Goal: Task Accomplishment & Management: Complete application form

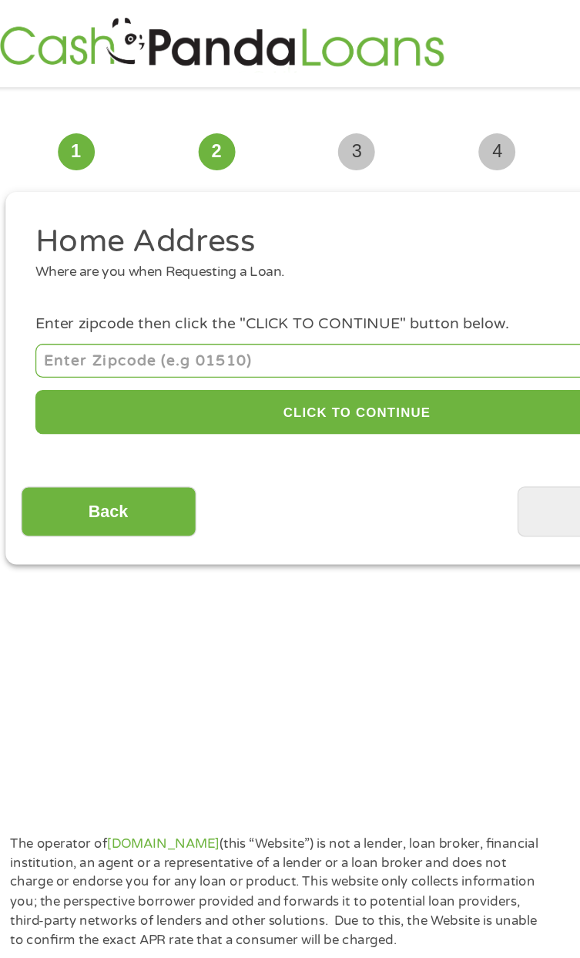
click at [180, 267] on input "number" at bounding box center [290, 270] width 483 height 25
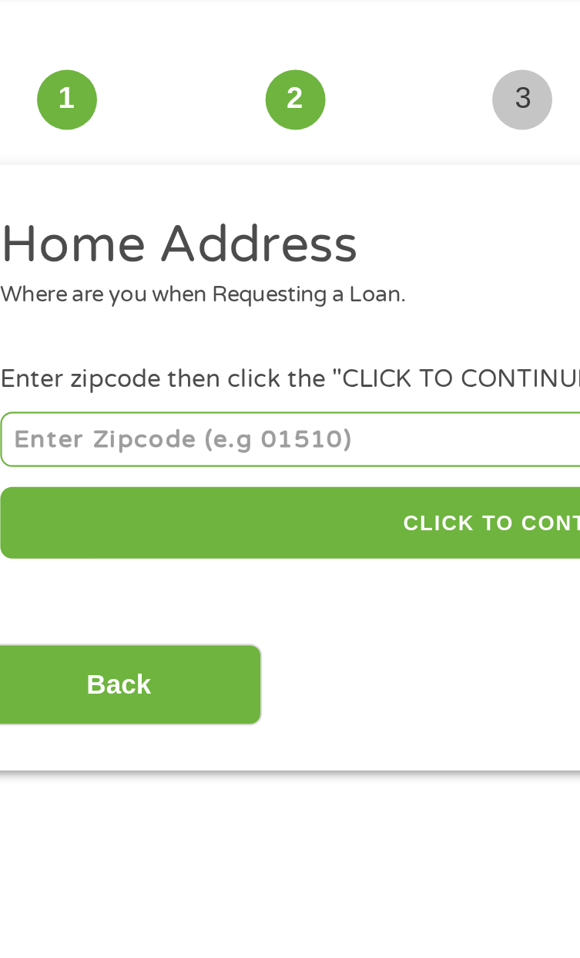
type input "49010"
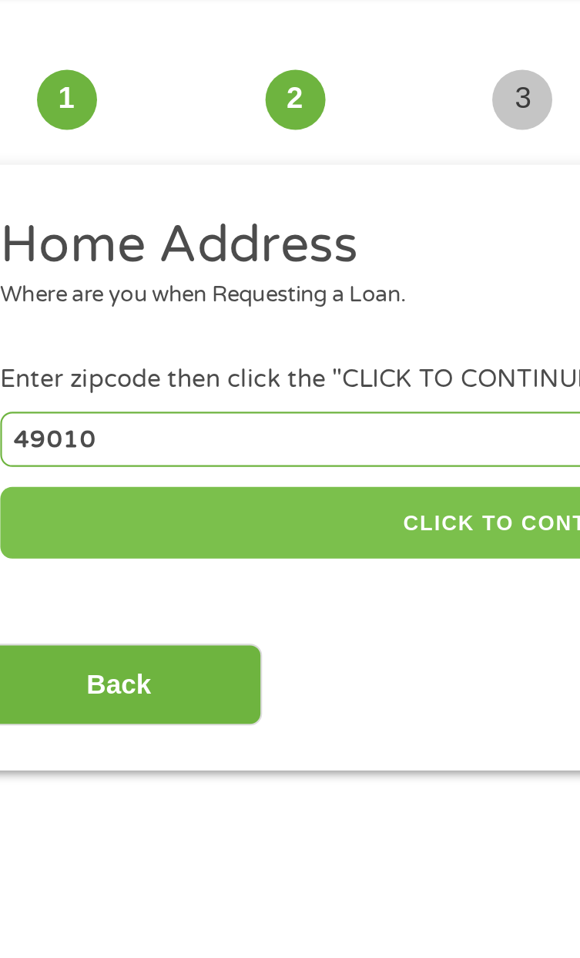
click at [220, 307] on button "CLICK TO CONTINUE" at bounding box center [290, 309] width 483 height 33
type input "49010"
type input "Allegan"
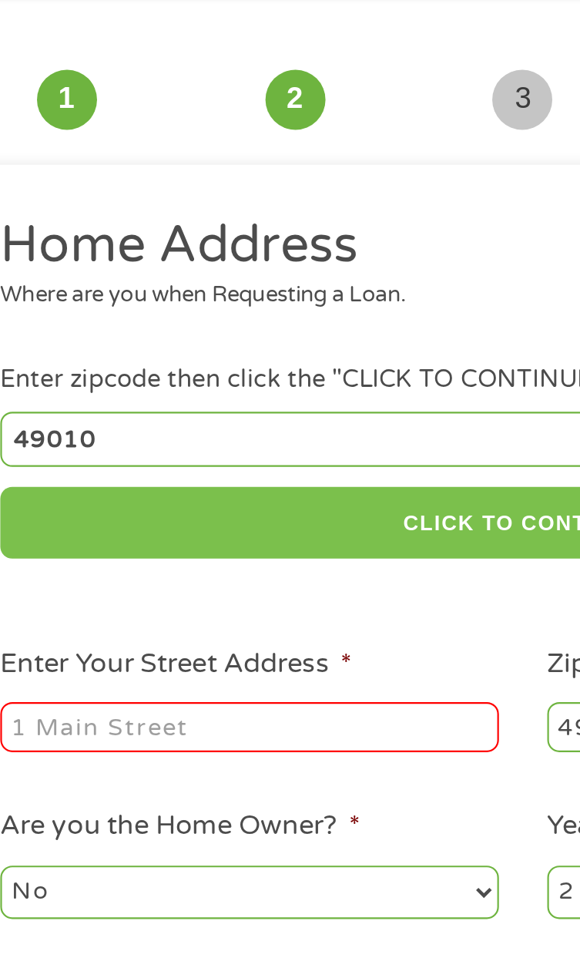
click at [241, 311] on button "CLICK TO CONTINUE" at bounding box center [290, 309] width 483 height 33
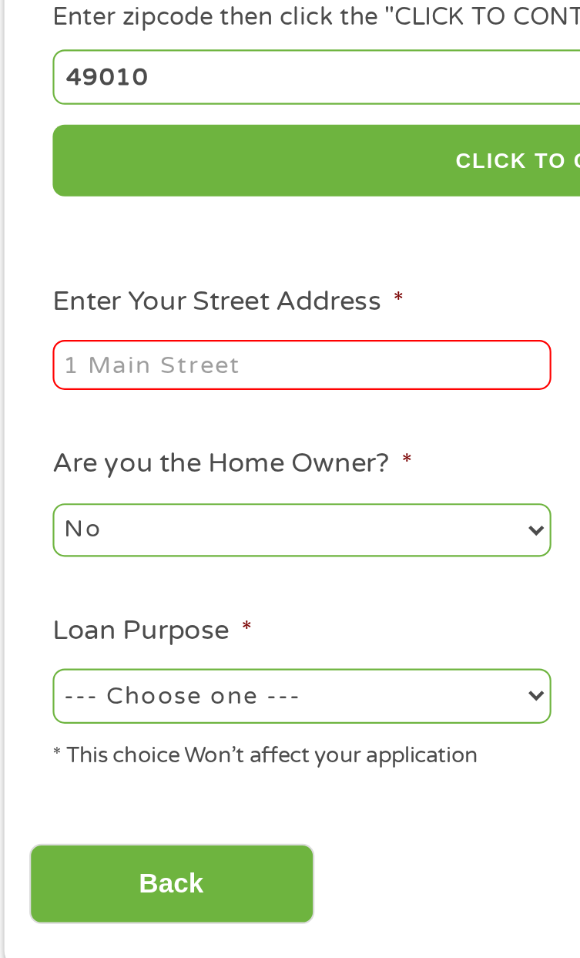
click at [165, 410] on input "Enter Your Street Address *" at bounding box center [164, 403] width 230 height 23
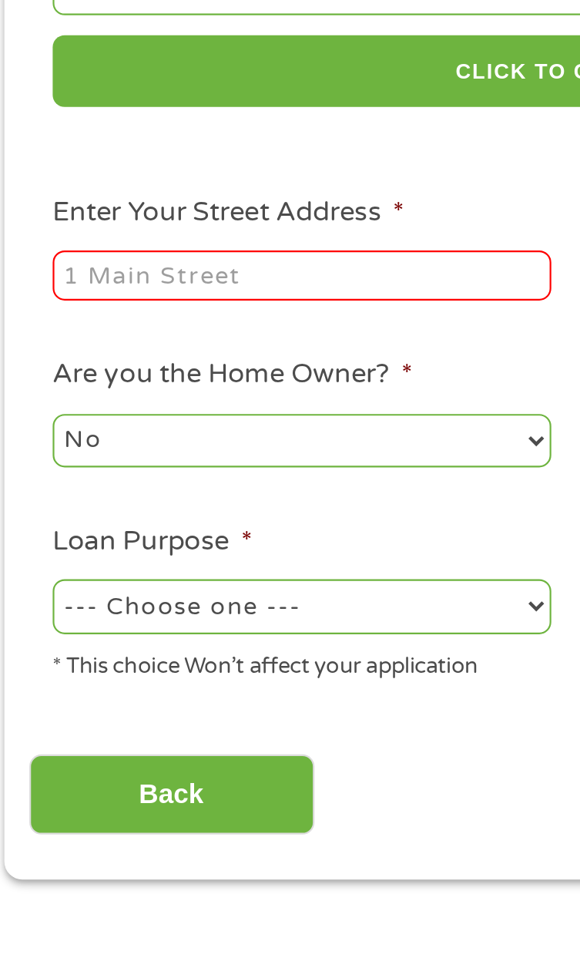
type input "[STREET_ADDRESS]"
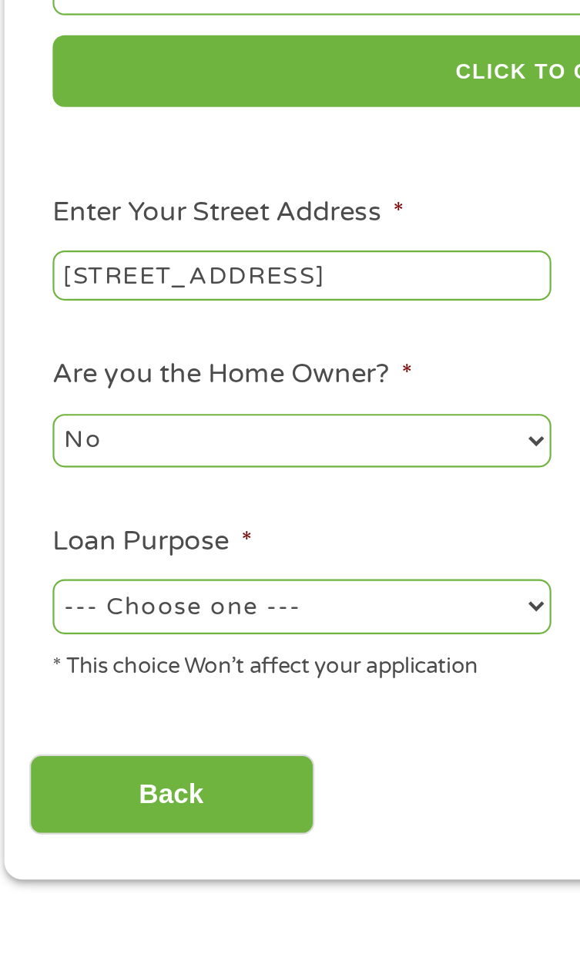
click at [178, 564] on select "--- Choose one --- Pay Bills Debt Consolidation Home Improvement Major Purchase…" at bounding box center [164, 556] width 230 height 25
select select "shorttermcash"
click at [49, 547] on select "--- Choose one --- Pay Bills Debt Consolidation Home Improvement Major Purchase…" at bounding box center [164, 556] width 230 height 25
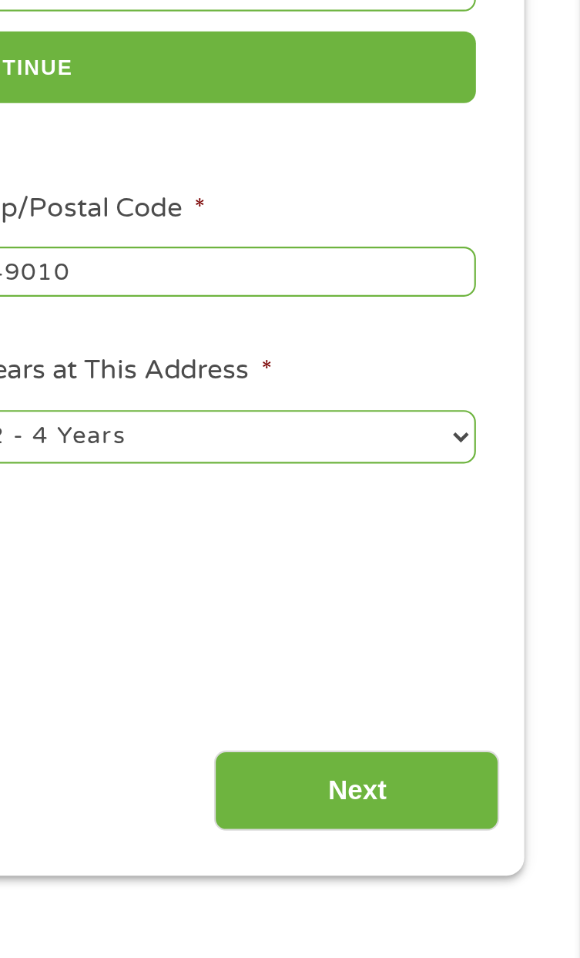
click at [528, 483] on select "1 Year or less 1 - 2 Years 2 - 4 Years Over 4 Years" at bounding box center [416, 480] width 230 height 25
select select "24months"
click at [301, 470] on select "1 Year or less 1 - 2 Years 2 - 4 Years Over 4 Years" at bounding box center [416, 480] width 230 height 25
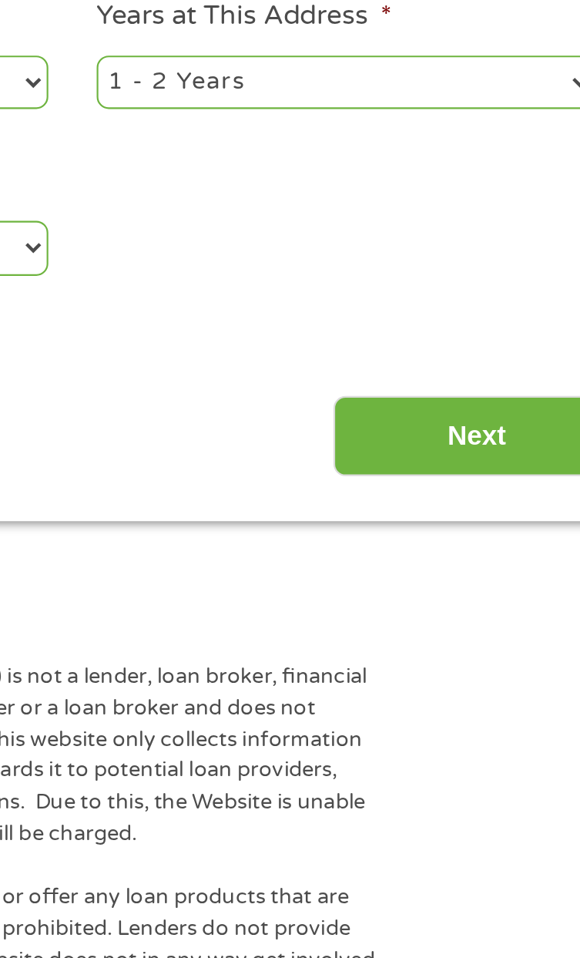
click at [481, 645] on input "Next" at bounding box center [477, 644] width 132 height 38
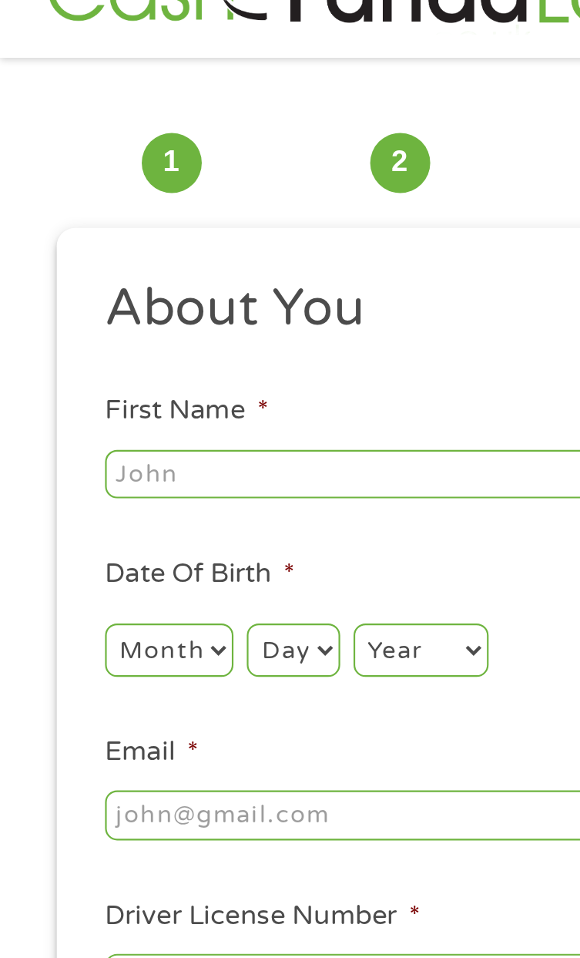
scroll to position [12, 0]
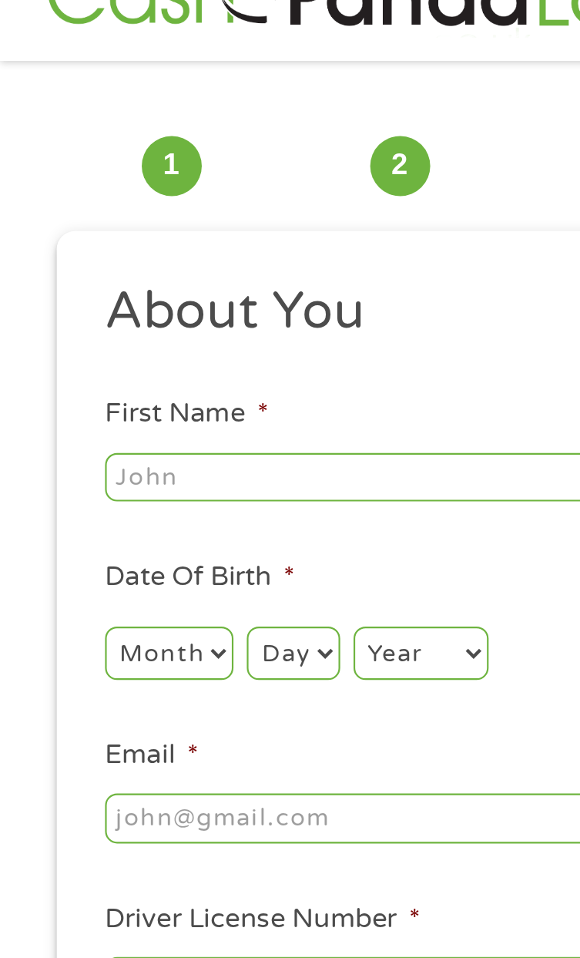
click at [165, 247] on input "First Name *" at bounding box center [164, 246] width 230 height 23
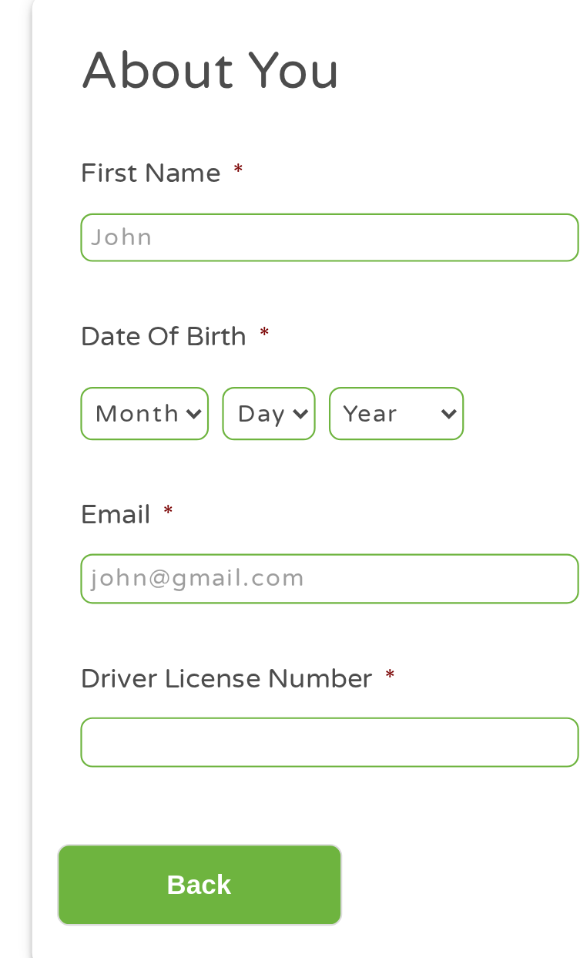
type input "[PERSON_NAME]"
type input "Cordial"
type input "[EMAIL_ADDRESS][DOMAIN_NAME]"
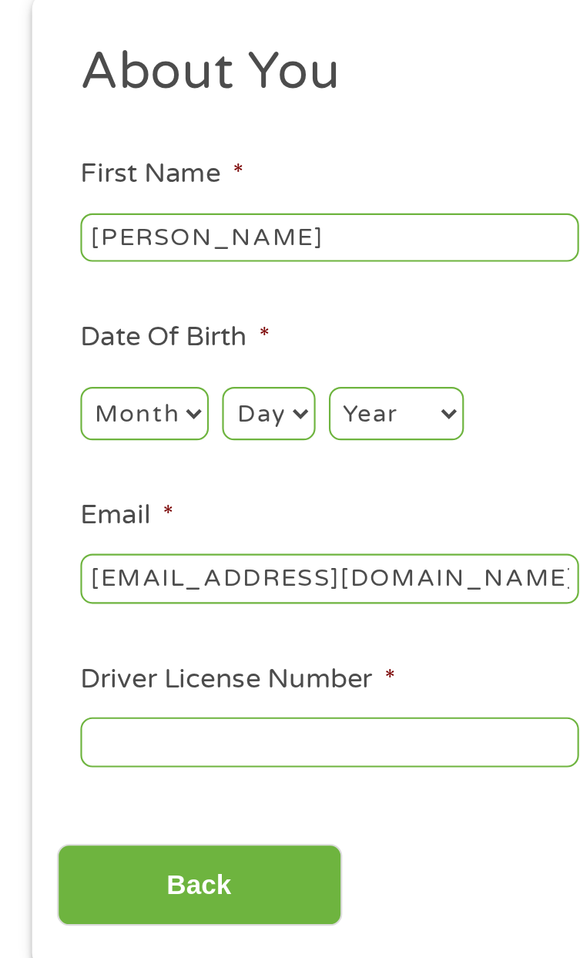
click at [102, 328] on select "Month 1 2 3 4 5 6 7 8 9 10 11 12" at bounding box center [78, 327] width 59 height 25
select select "1"
click at [49, 316] on select "Month 1 2 3 4 5 6 7 8 9 10 11 12" at bounding box center [78, 327] width 59 height 25
click at [153, 335] on select "Day 1 2 3 4 5 6 7 8 9 10 11 12 13 14 15 16 17 18 19 20 21 22 23 24 25 26 27 28 …" at bounding box center [135, 327] width 42 height 25
select select "5"
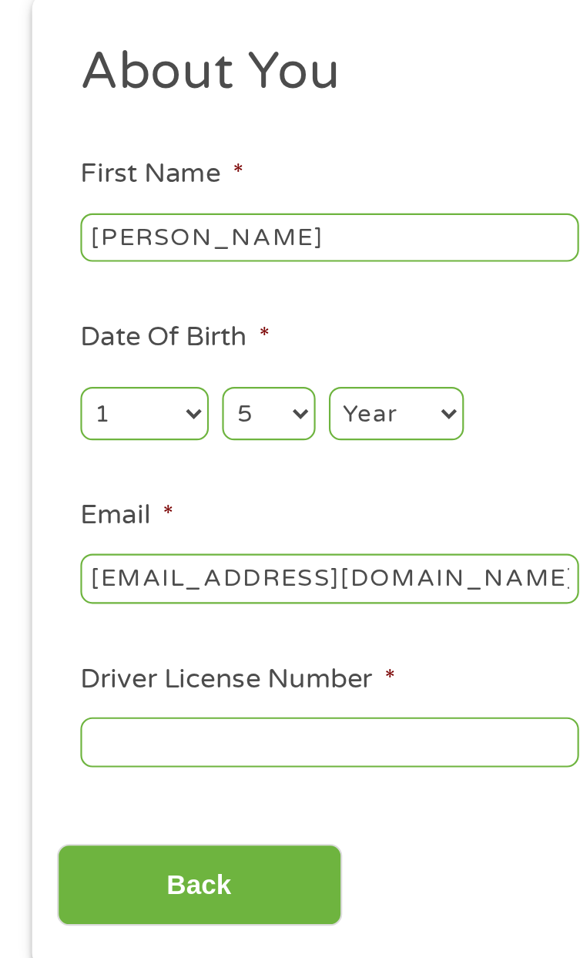
click at [114, 316] on select "Day 1 2 3 4 5 6 7 8 9 10 11 12 13 14 15 16 17 18 19 20 21 22 23 24 25 26 27 28 …" at bounding box center [135, 327] width 42 height 25
click at [213, 333] on select "Year [DATE] 2006 2005 2004 2003 2002 2001 2000 1999 1998 1997 1996 1995 1994 19…" at bounding box center [194, 327] width 62 height 25
select select "1965"
click at [163, 316] on select "Year [DATE] 2006 2005 2004 2003 2002 2001 2000 1999 1998 1997 1996 1995 1994 19…" at bounding box center [194, 327] width 62 height 25
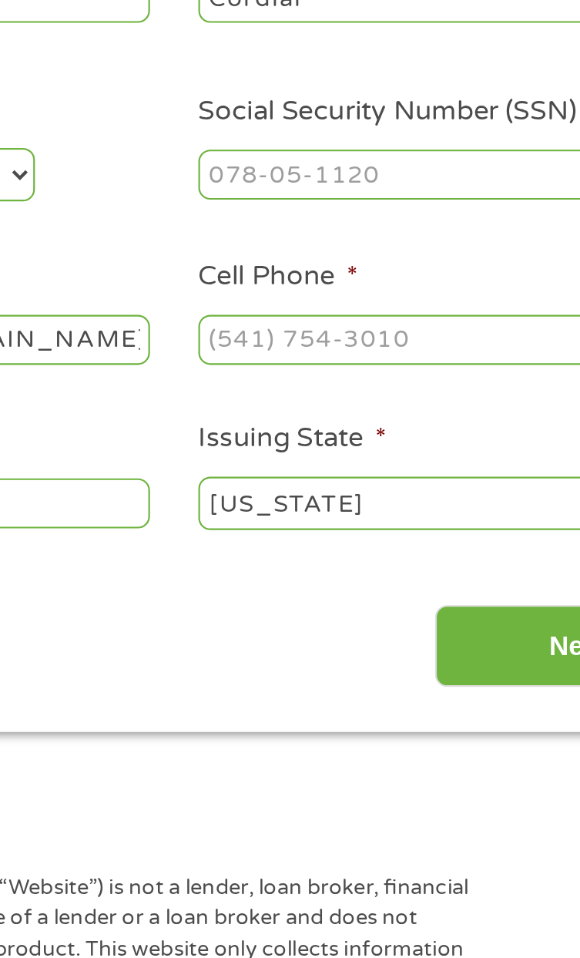
click at [390, 324] on input "Social Security Number (SSN) *" at bounding box center [416, 327] width 230 height 23
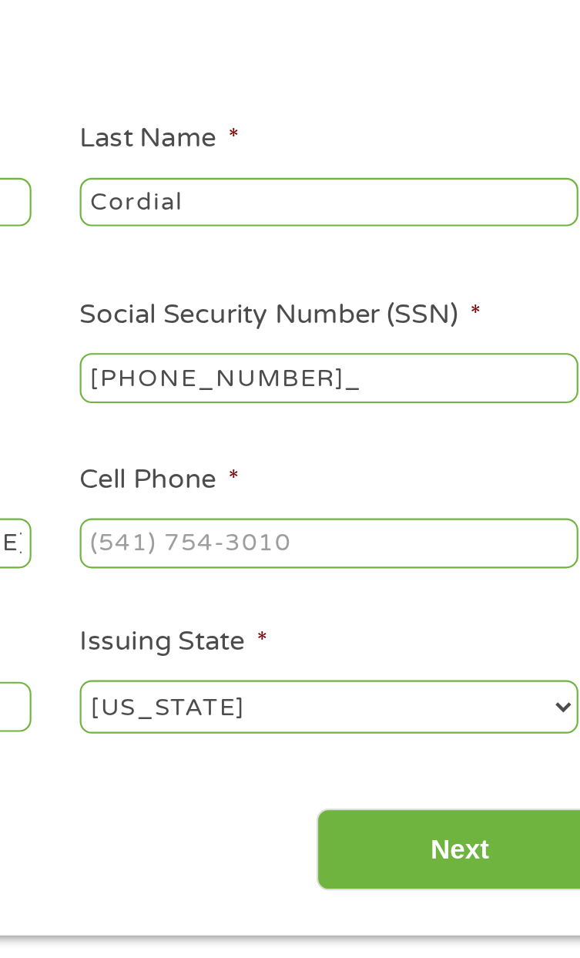
type input "380-80-1804"
click at [407, 402] on input "Cell Phone *" at bounding box center [416, 403] width 230 height 23
type input "[PHONE_NUMBER]"
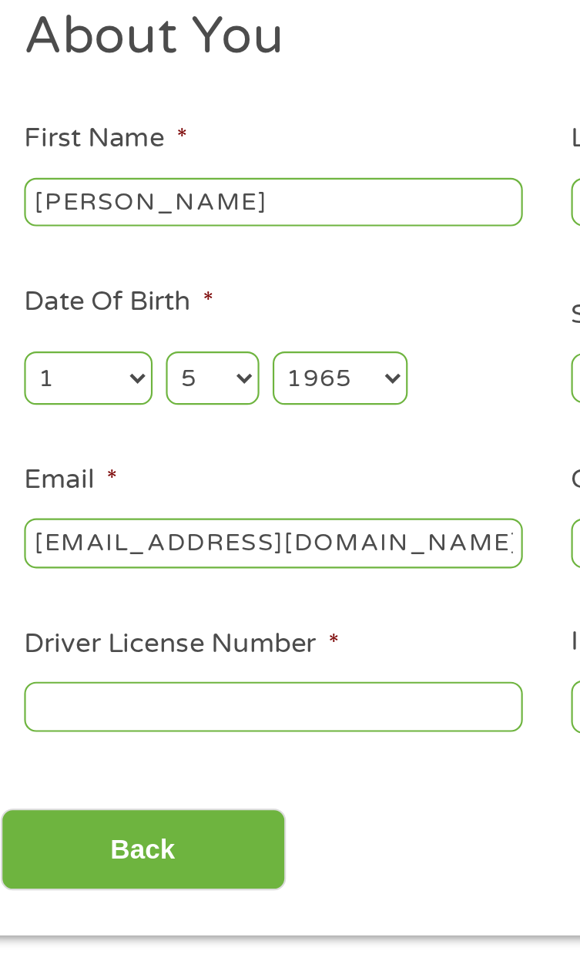
click at [183, 482] on input "Driver License Number *" at bounding box center [164, 479] width 230 height 23
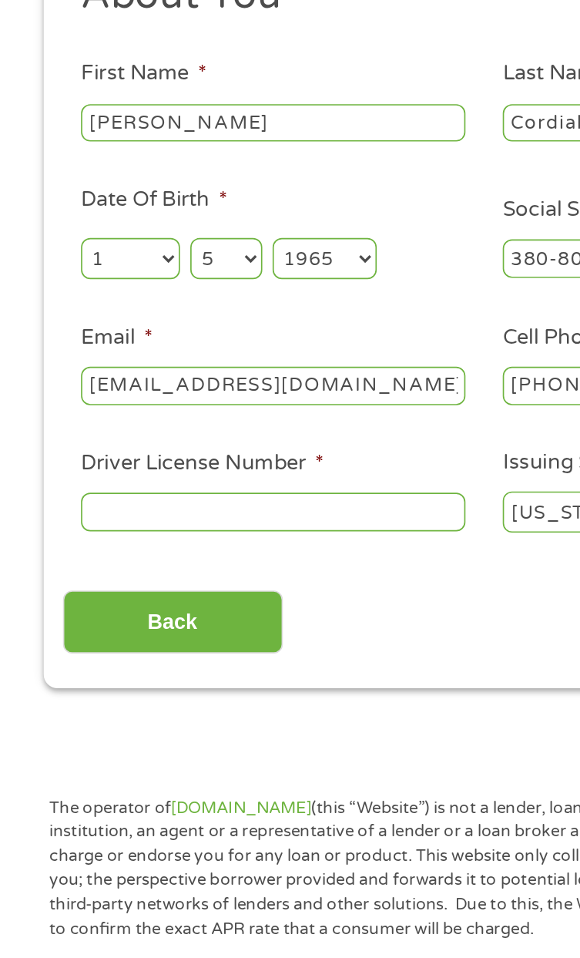
scroll to position [0, 0]
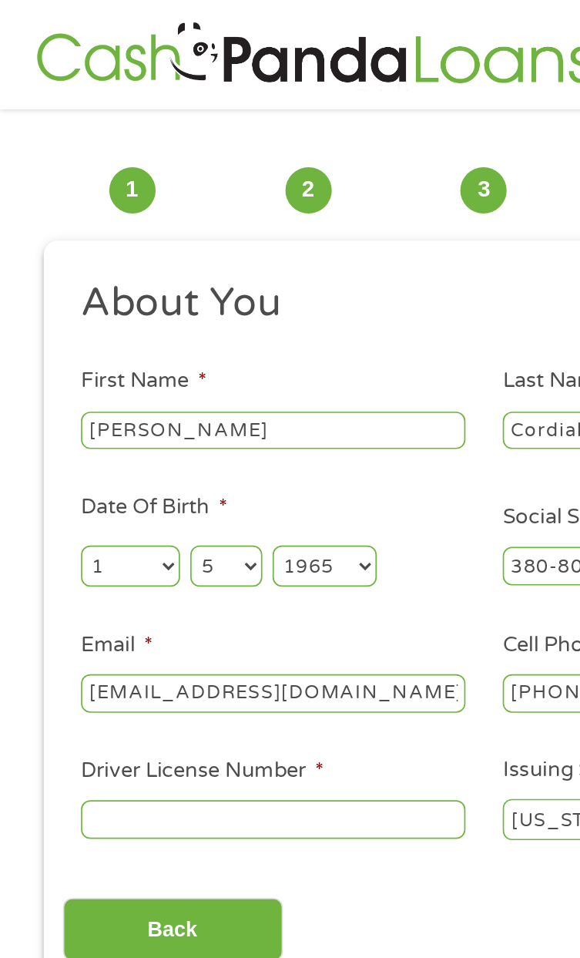
click at [113, 499] on input "Driver License Number *" at bounding box center [164, 490] width 230 height 23
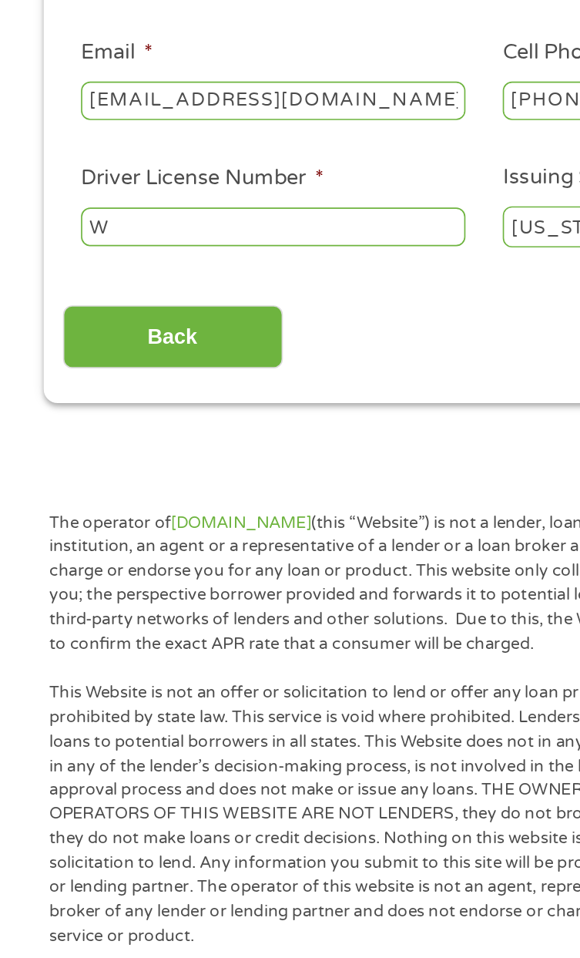
click at [107, 490] on input "W" at bounding box center [164, 490] width 230 height 23
click at [96, 493] on input "W" at bounding box center [164, 490] width 230 height 23
click at [91, 497] on input "W" at bounding box center [164, 490] width 230 height 23
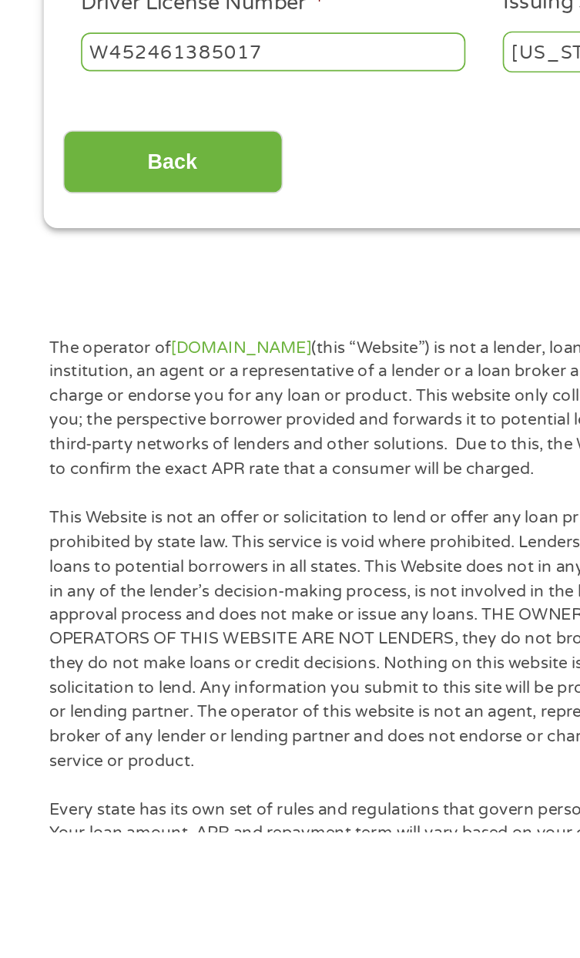
type input "W452461385017"
click at [126, 563] on input "Back" at bounding box center [104, 557] width 132 height 38
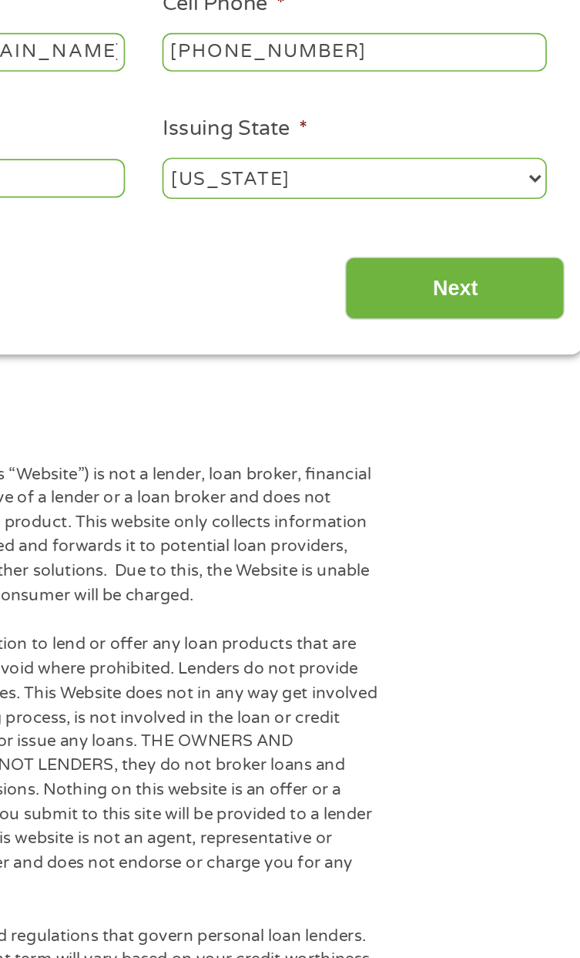
click at [491, 569] on input "Next" at bounding box center [477, 557] width 132 height 38
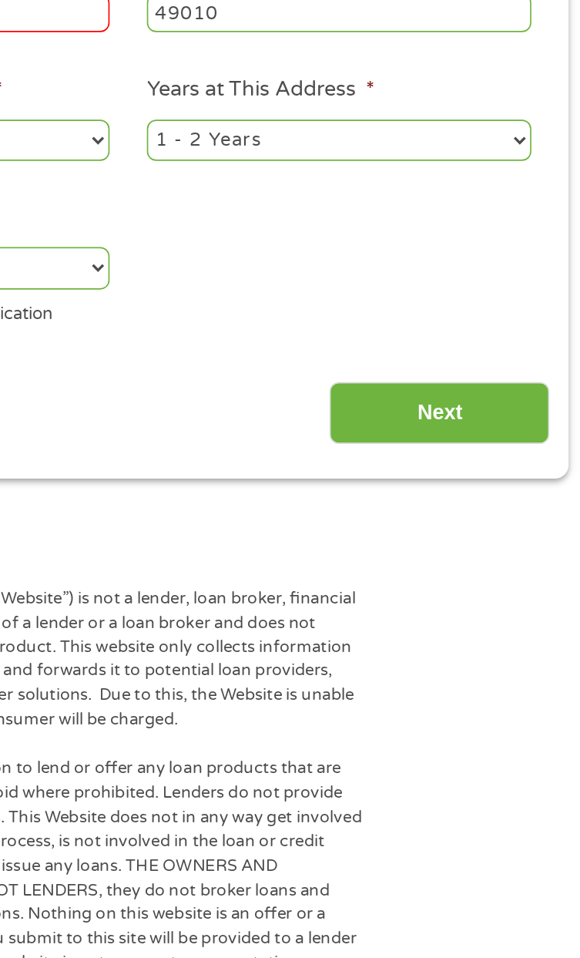
scroll to position [12, 0]
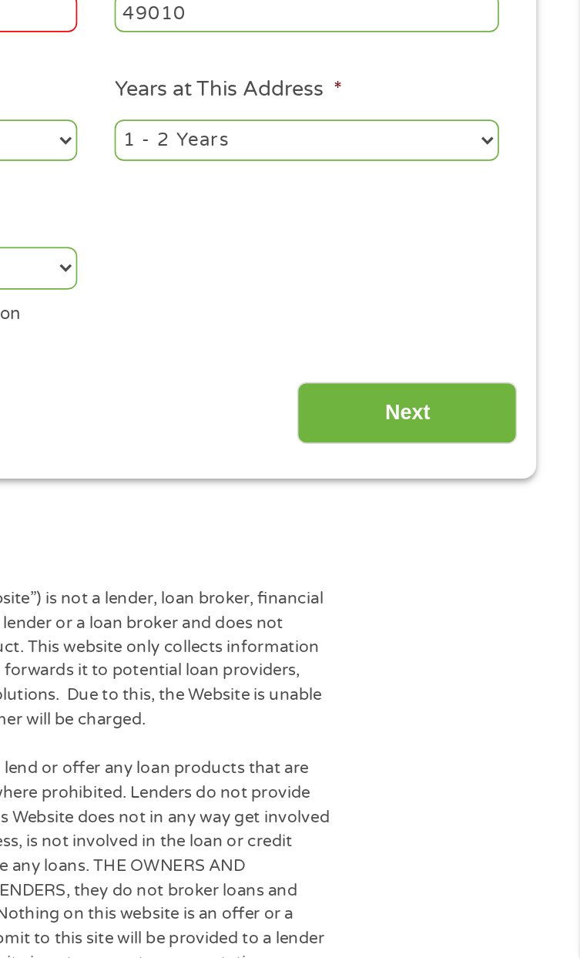
click at [497, 633] on input "Next" at bounding box center [477, 633] width 132 height 38
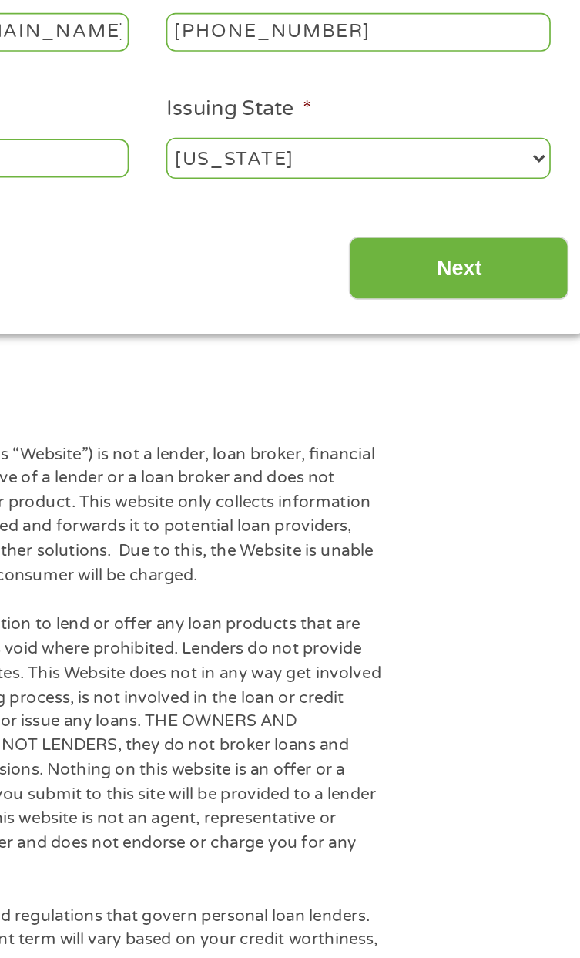
click at [493, 553] on input "Next" at bounding box center [477, 545] width 132 height 38
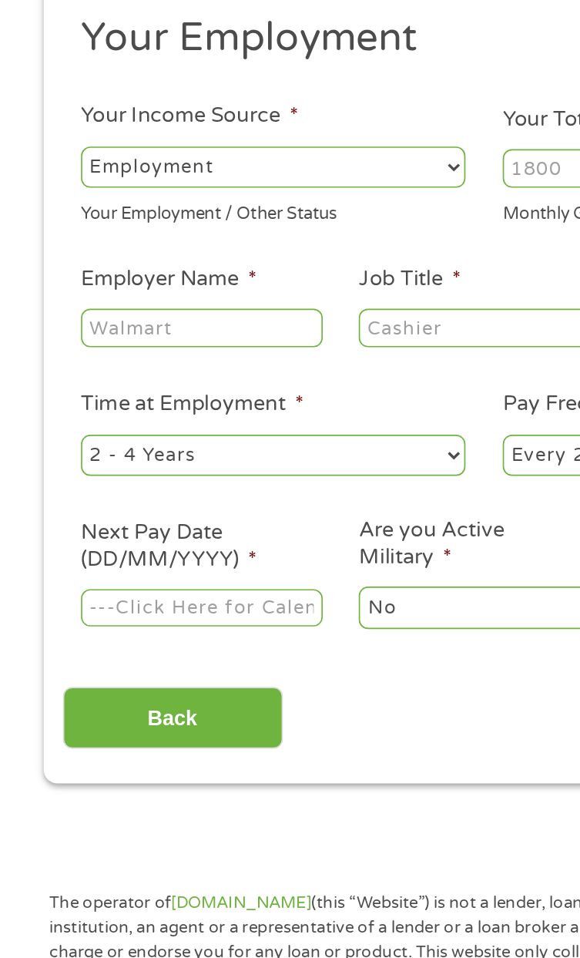
scroll to position [11, 0]
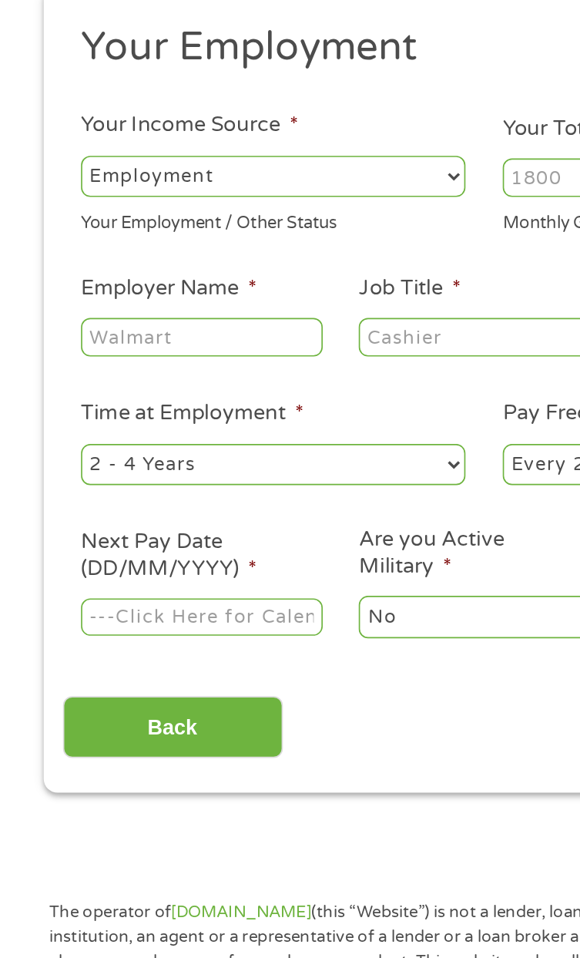
click at [271, 251] on select "--- Choose one --- Employment [DEMOGRAPHIC_DATA] Benefits" at bounding box center [164, 248] width 230 height 25
click at [49, 236] on select "--- Choose one --- Employment [DEMOGRAPHIC_DATA] Benefits" at bounding box center [164, 248] width 230 height 25
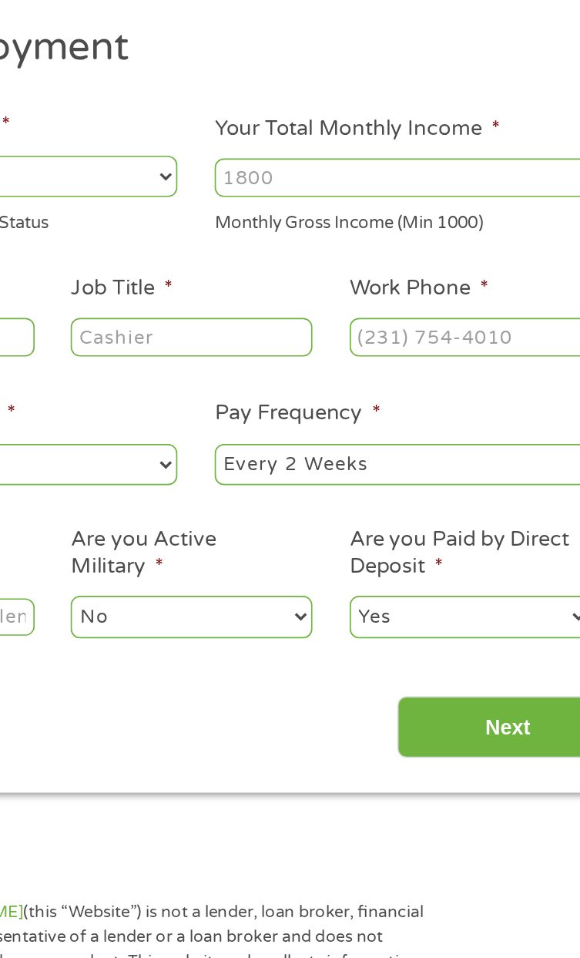
click at [426, 251] on input "Your Total Monthly Income *" at bounding box center [416, 248] width 230 height 23
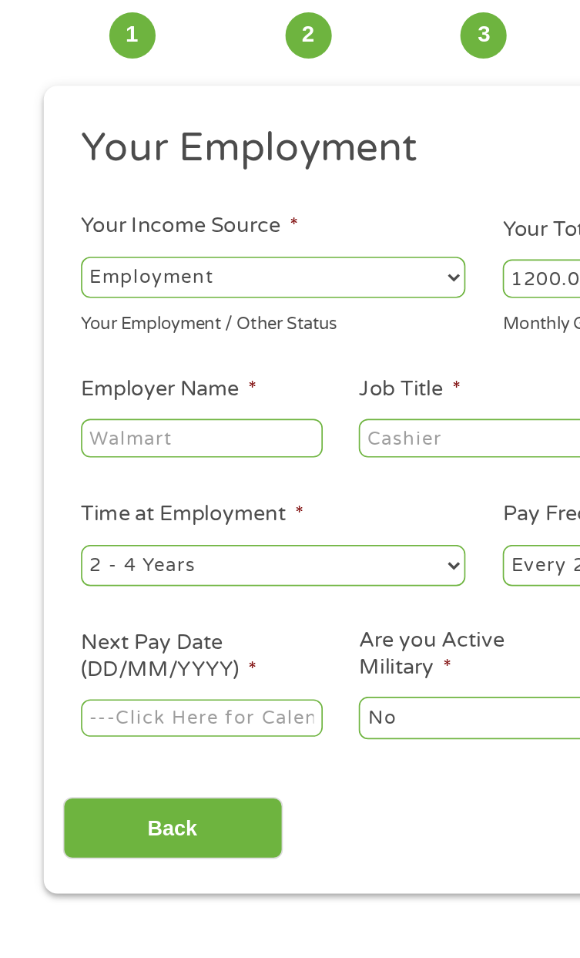
type input "1200.00"
click at [145, 349] on input "Employer Name *" at bounding box center [121, 344] width 145 height 23
type input "Village Market"
click at [281, 349] on input "Job Title *" at bounding box center [287, 344] width 145 height 23
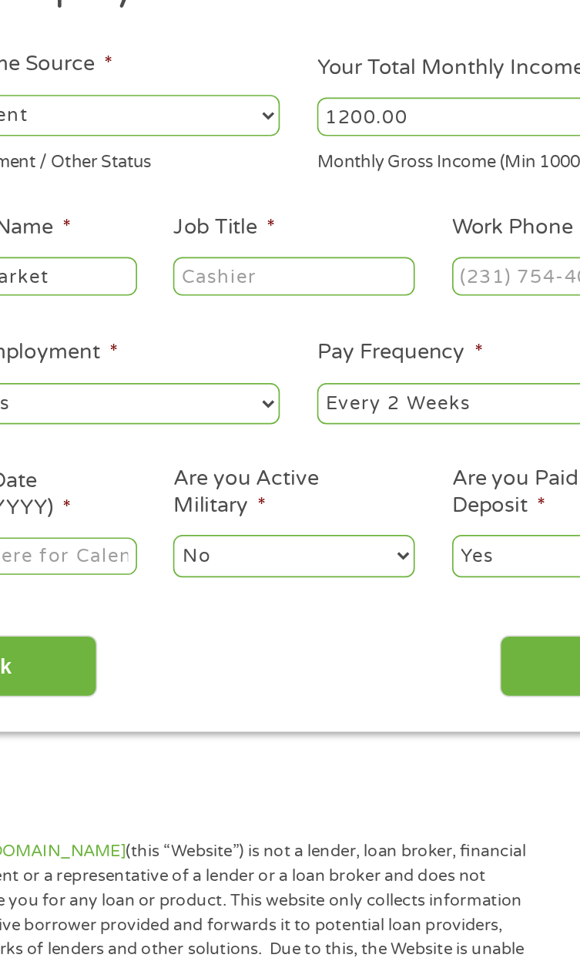
click at [427, 348] on input "Work Phone *" at bounding box center [454, 344] width 145 height 23
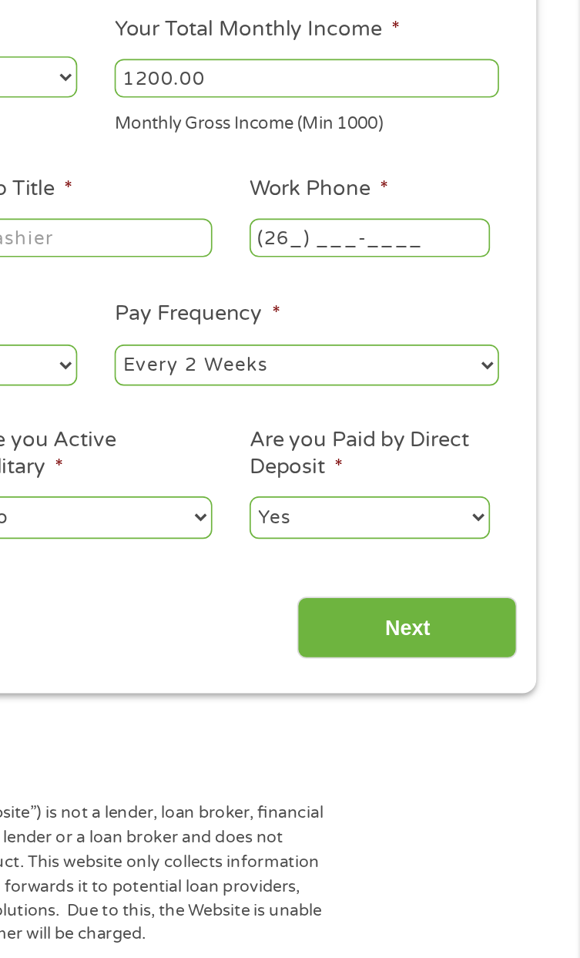
type input "(269) ___-____"
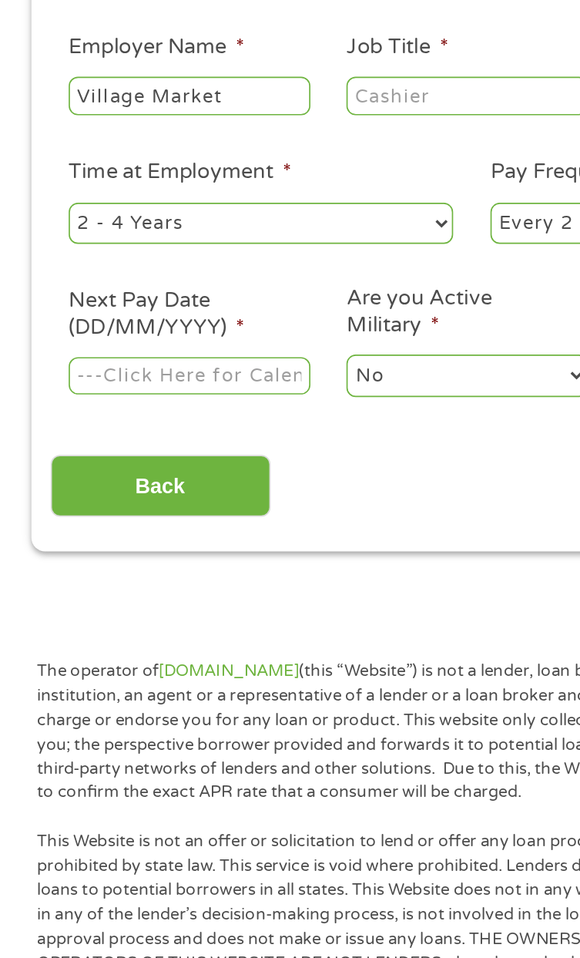
click at [173, 426] on select "--- Choose one --- 1 Year or less 1 - 2 Years 2 - 4 Years Over 4 Years" at bounding box center [164, 421] width 230 height 25
select select "24months"
click at [49, 409] on select "--- Choose one --- 1 Year or less 1 - 2 Years 2 - 4 Years Over 4 Years" at bounding box center [164, 421] width 230 height 25
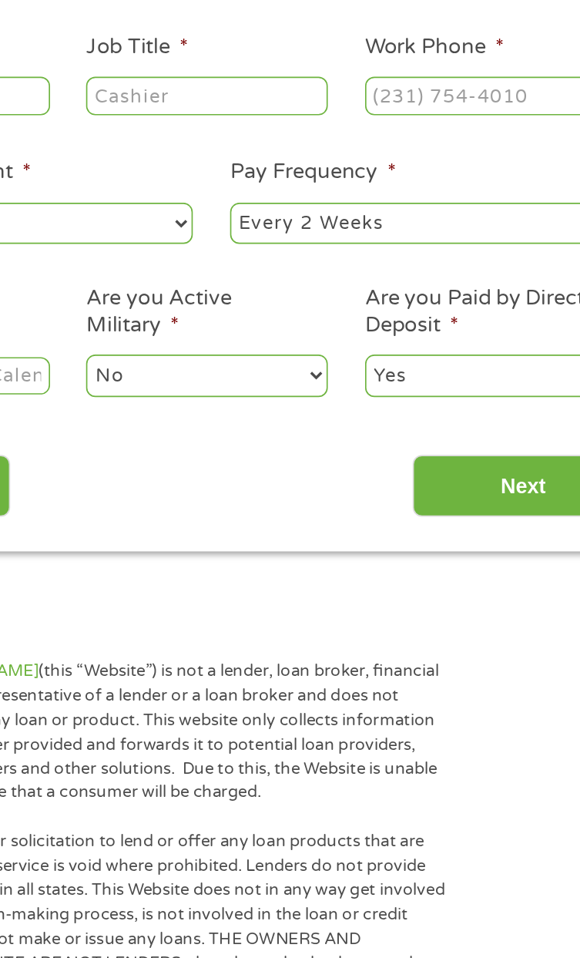
click at [396, 422] on select "--- Choose one --- Every 2 Weeks Every Week Monthly Semi-Monthly" at bounding box center [416, 421] width 230 height 25
select select "weekly"
click at [301, 409] on select "--- Choose one --- Every 2 Weeks Every Week Monthly Semi-Monthly" at bounding box center [416, 421] width 230 height 25
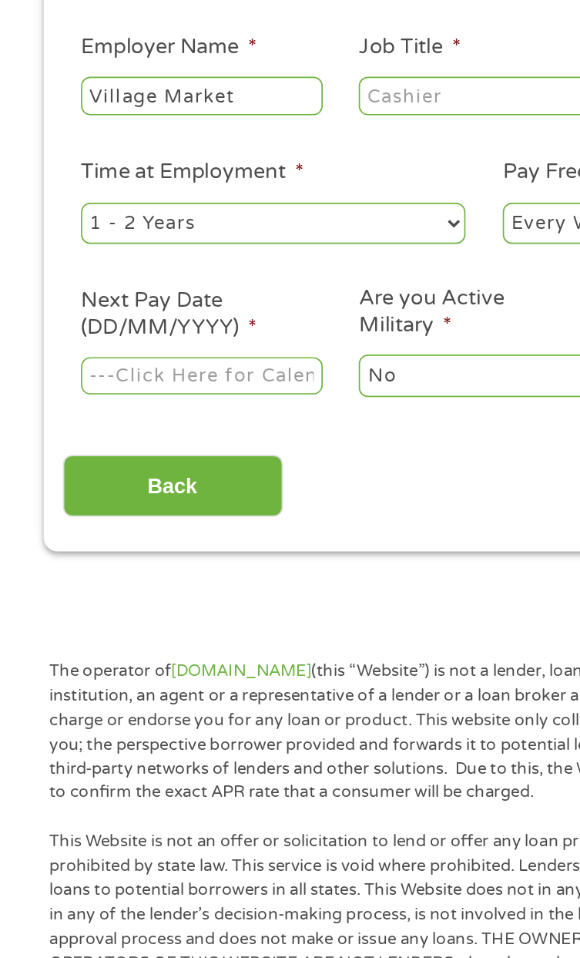
click at [146, 518] on input "Next Pay Date (DD/MM/YYYY) *" at bounding box center [121, 512] width 145 height 23
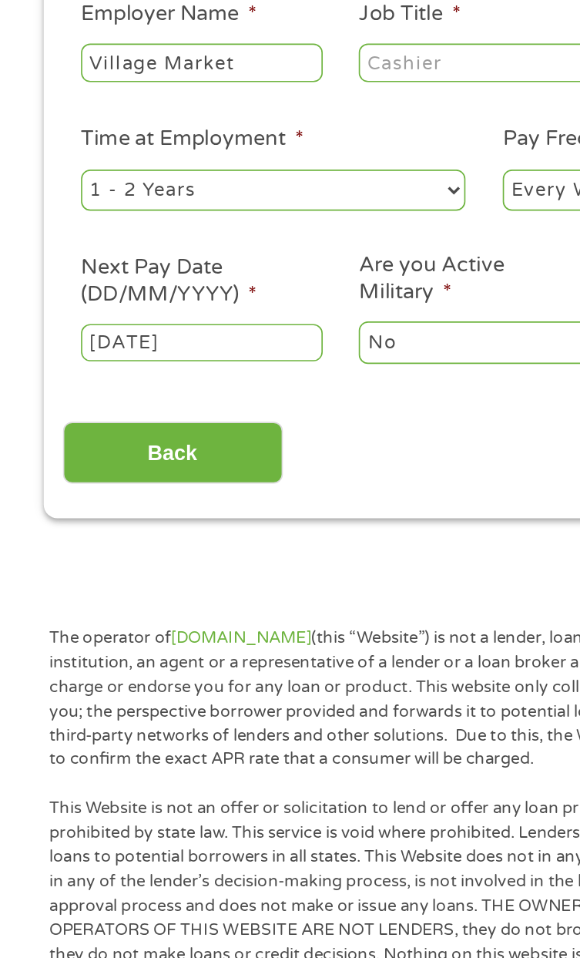
click at [124, 524] on input "[DATE]" at bounding box center [121, 512] width 145 height 23
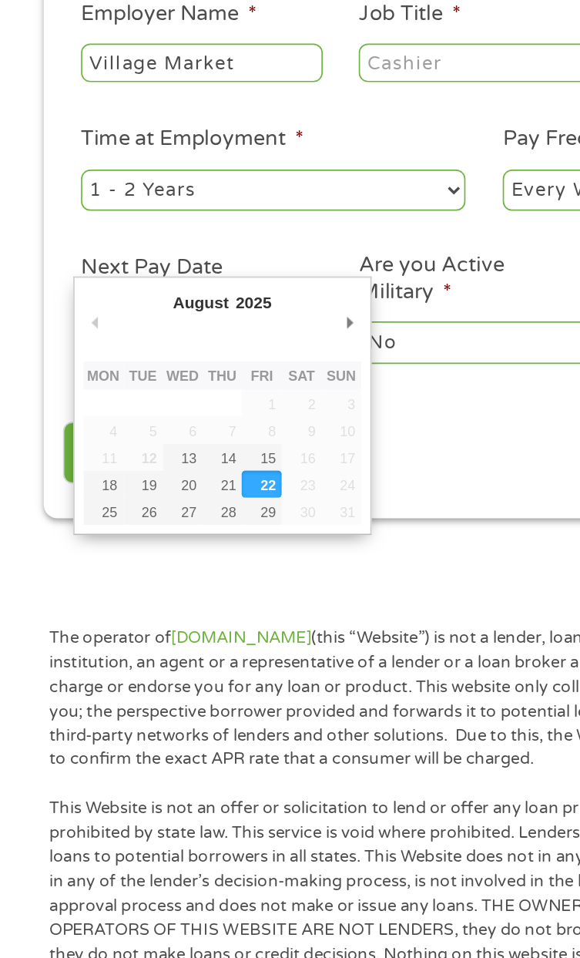
type input "[DATE]"
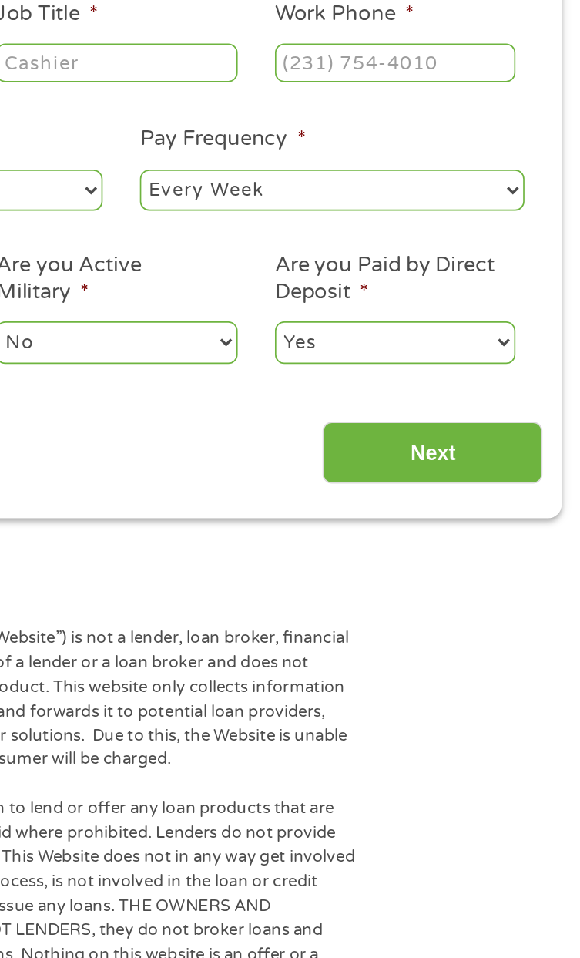
click at [485, 344] on input "Work Phone *" at bounding box center [454, 344] width 145 height 23
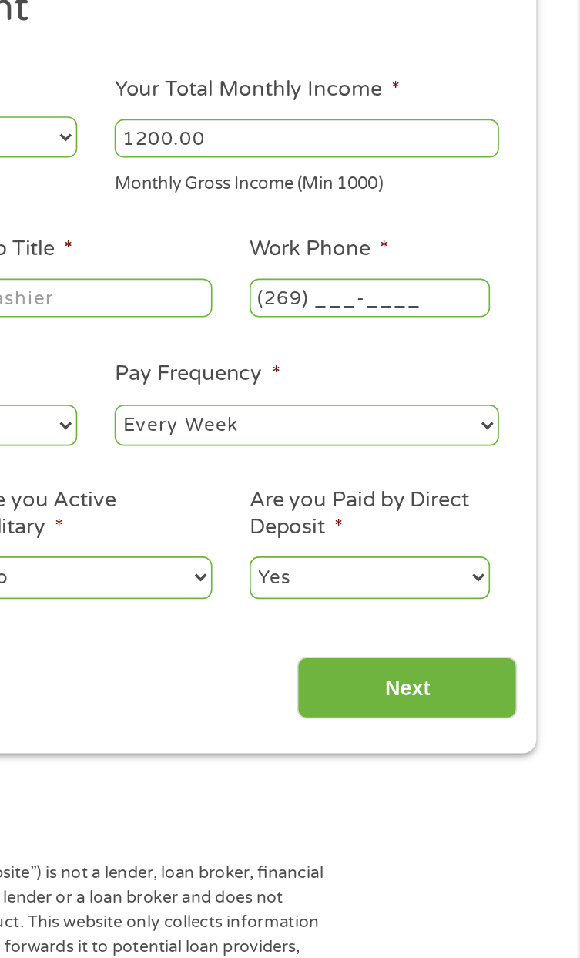
click at [449, 346] on input "(269) ___-____" at bounding box center [454, 344] width 145 height 23
click at [435, 344] on input "(269) ___-____" at bounding box center [454, 344] width 145 height 23
type input "[PHONE_NUMBER]"
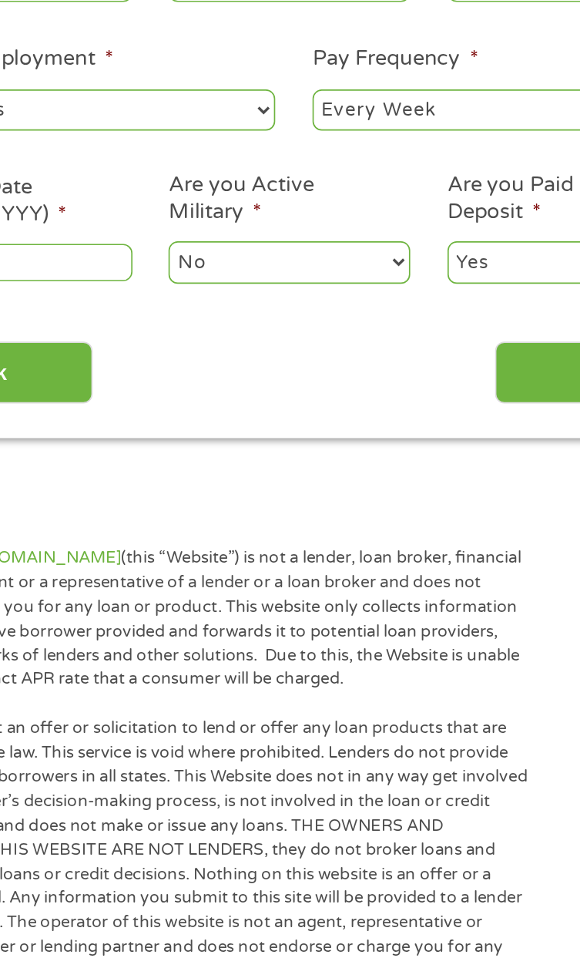
click at [439, 590] on input "Next" at bounding box center [477, 579] width 132 height 38
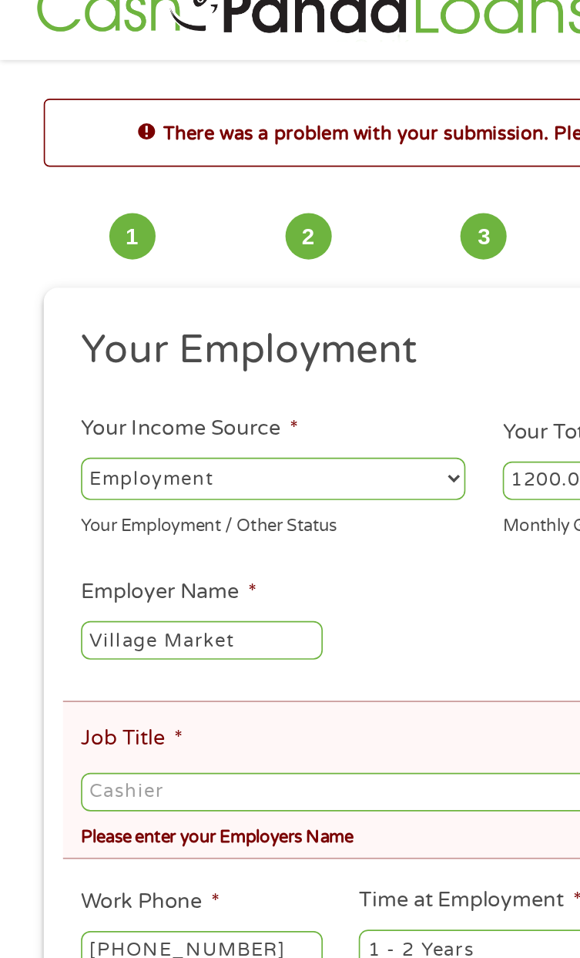
scroll to position [12, 0]
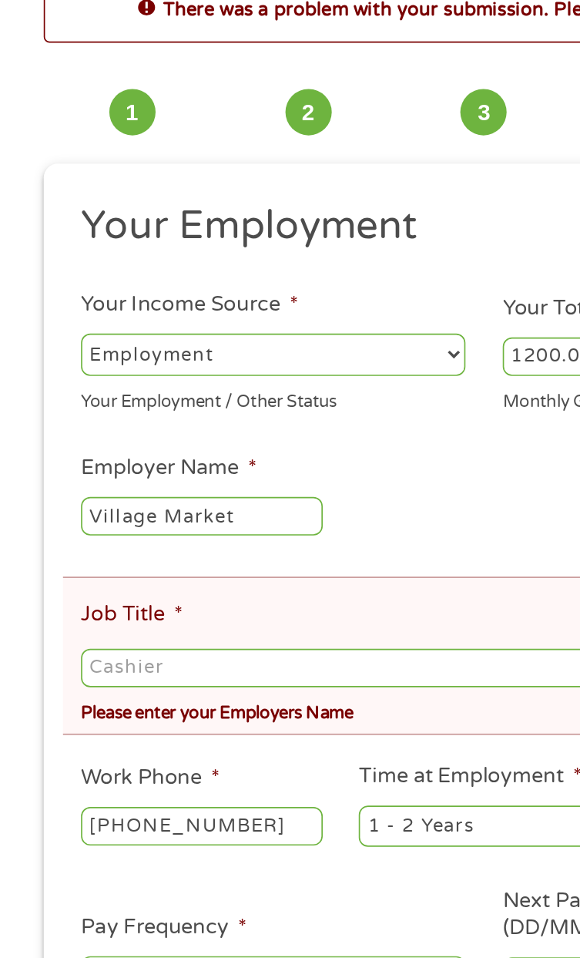
click at [130, 498] on input "Job Title *" at bounding box center [290, 492] width 483 height 23
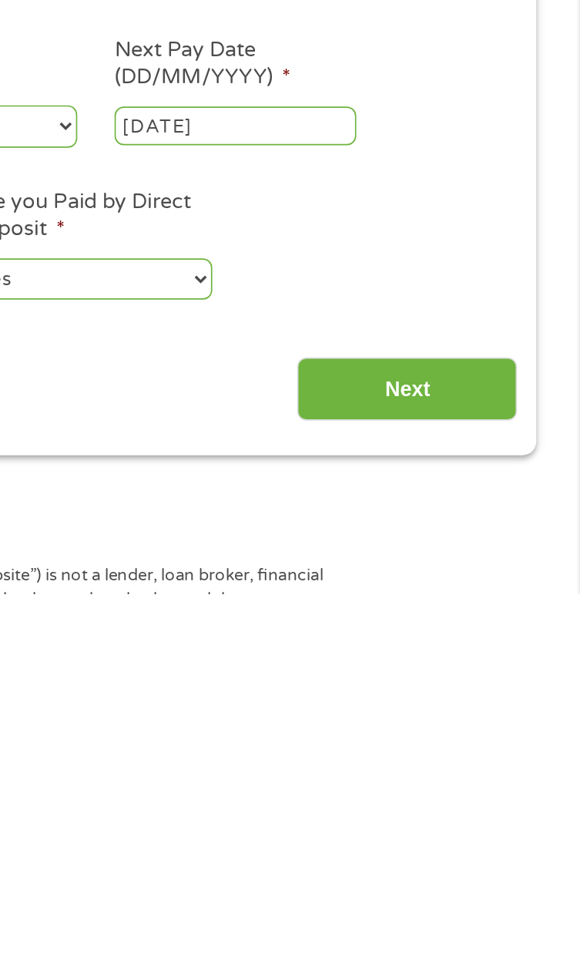
type input "Village Market Cashier/Service Center"
click at [494, 844] on input "Next" at bounding box center [477, 835] width 132 height 38
